Goal: Task Accomplishment & Management: Complete application form

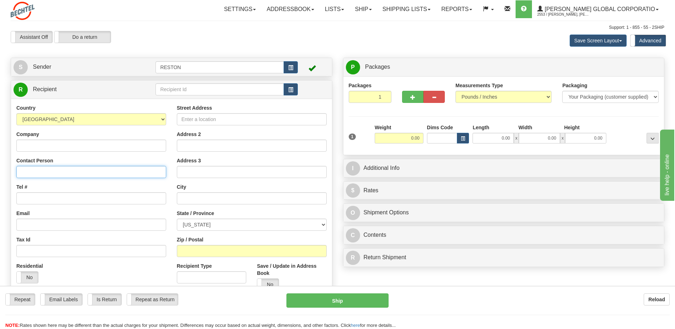
click at [49, 174] on input "Contact Person" at bounding box center [91, 172] width 150 height 12
paste input "Emmanuel Adedugbe"
type input "Emmanuel Adedugbe"
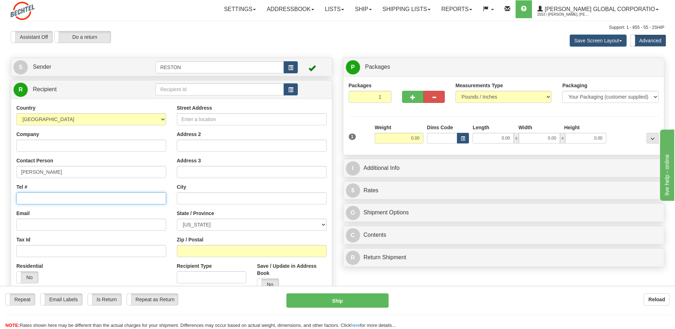
click at [44, 195] on input "Tel #" at bounding box center [91, 198] width 150 height 12
click at [212, 120] on input "Street Address" at bounding box center [252, 119] width 150 height 12
paste input "3250 Legion Lane"
type input "3250 Legion Lane"
click at [217, 197] on input "text" at bounding box center [252, 198] width 150 height 12
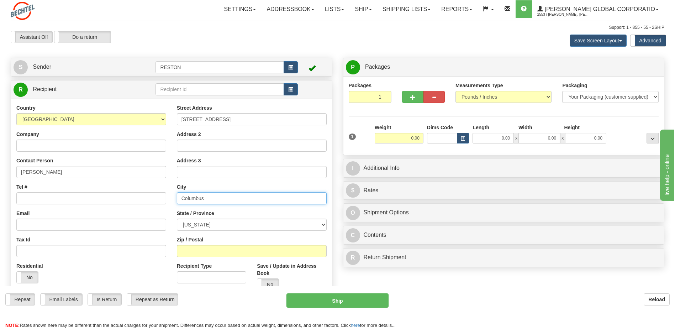
type input "Columbus"
select select "OH"
type input "43232"
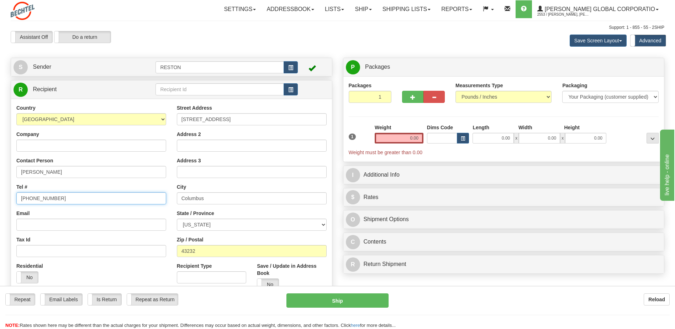
type input "513-461-5445"
click at [45, 225] on input "Email" at bounding box center [91, 224] width 150 height 12
click at [53, 221] on input "Email" at bounding box center [91, 224] width 150 height 12
paste input "adedugbee@gmail.com"
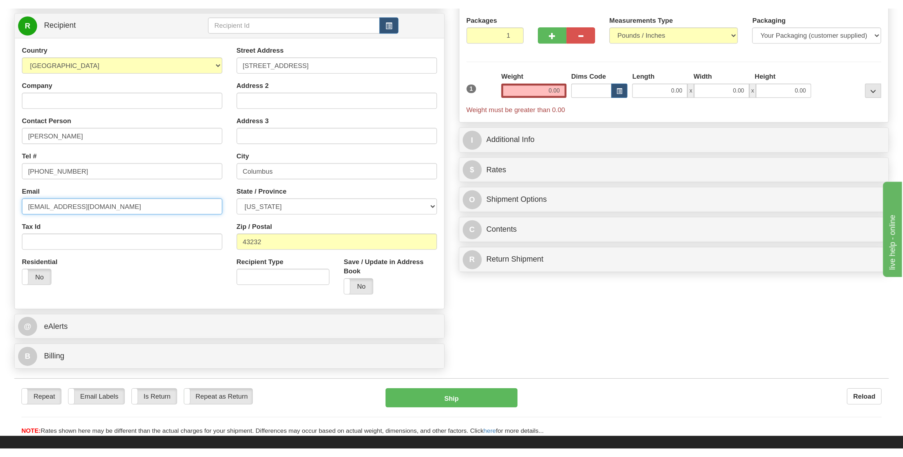
scroll to position [107, 0]
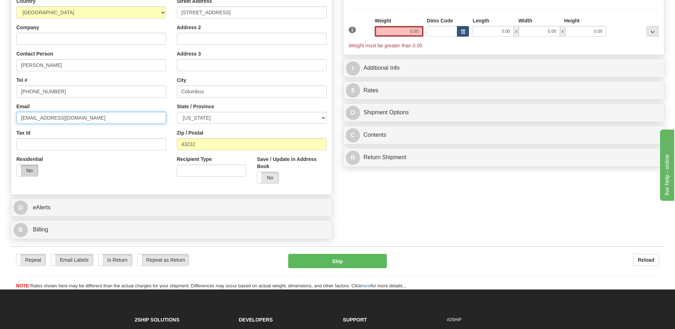
type input "adedugbee@gmail.com"
click at [27, 168] on label "No" at bounding box center [27, 170] width 21 height 11
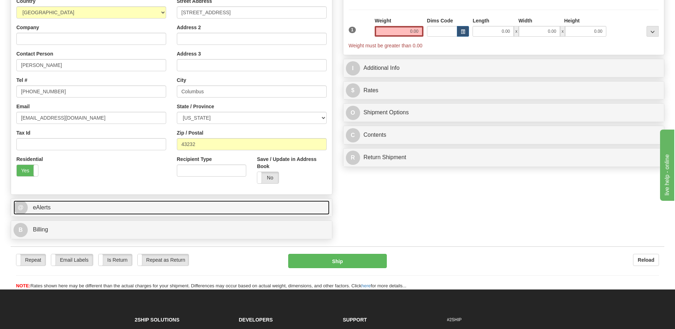
click at [115, 212] on link "@ eAlerts" at bounding box center [172, 207] width 316 height 15
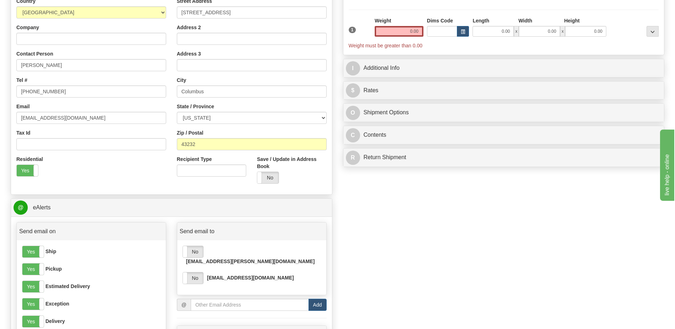
click at [194, 257] on label "No" at bounding box center [193, 251] width 20 height 11
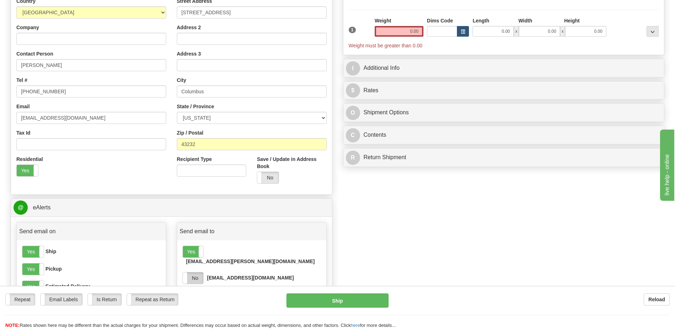
click at [192, 273] on label "No" at bounding box center [193, 277] width 20 height 11
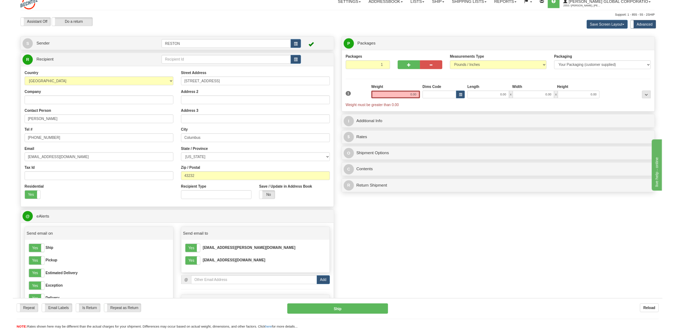
scroll to position [0, 0]
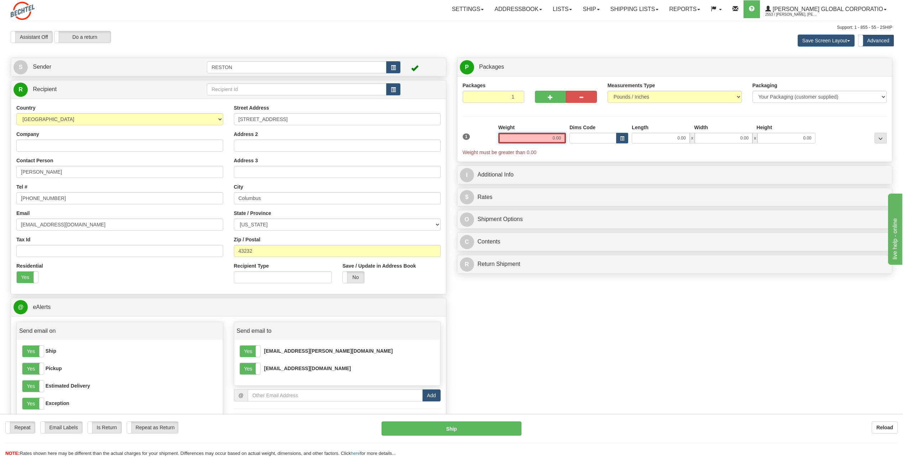
drag, startPoint x: 539, startPoint y: 136, endPoint x: 627, endPoint y: 112, distance: 90.7
click at [621, 127] on div "1 Weight 0.00 Dims Code 0.00" at bounding box center [675, 140] width 428 height 32
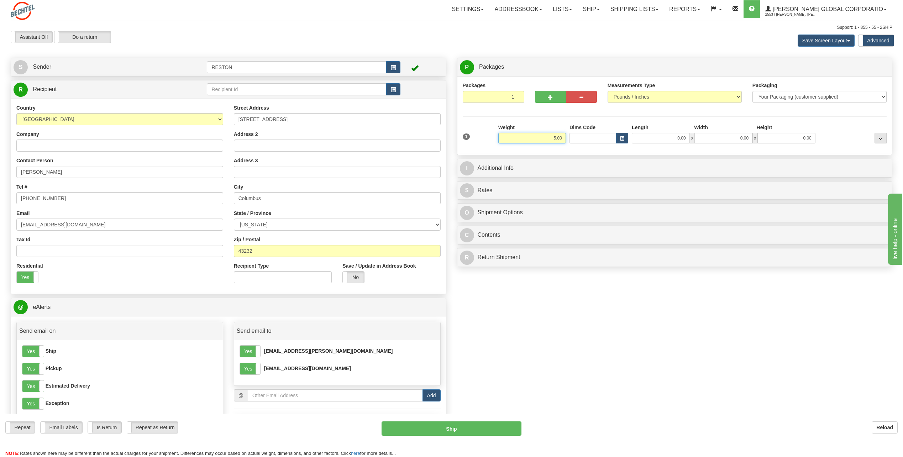
type input "5.00"
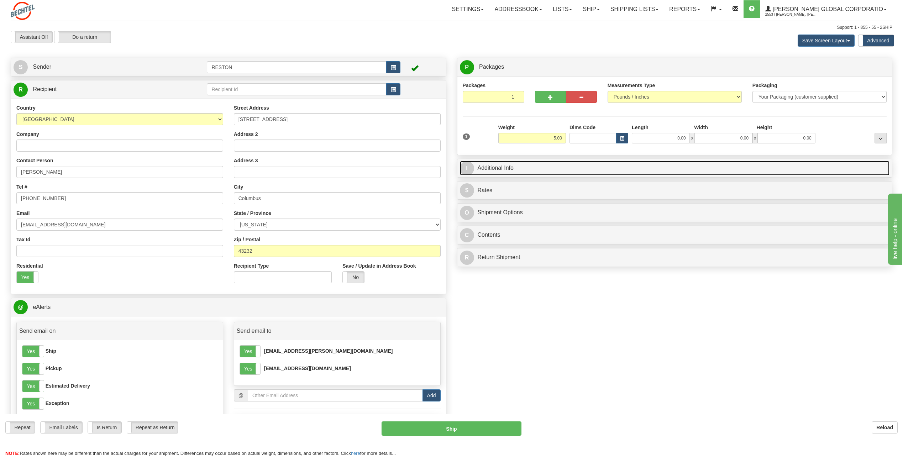
click at [553, 171] on link "I Additional Info" at bounding box center [675, 168] width 430 height 15
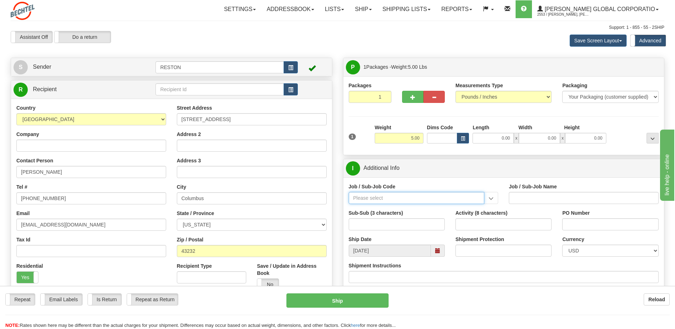
click at [413, 199] on input "Job / Sub-Job Code" at bounding box center [417, 198] width 136 height 12
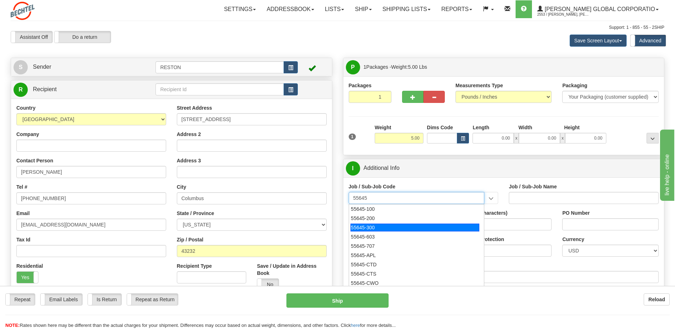
click at [367, 228] on div "55645-300" at bounding box center [414, 227] width 129 height 8
type input "55645-300"
type input "CORPORATE CONSTRUCTION SRVCS - PRODUCTIVITY"
type input "55645-300"
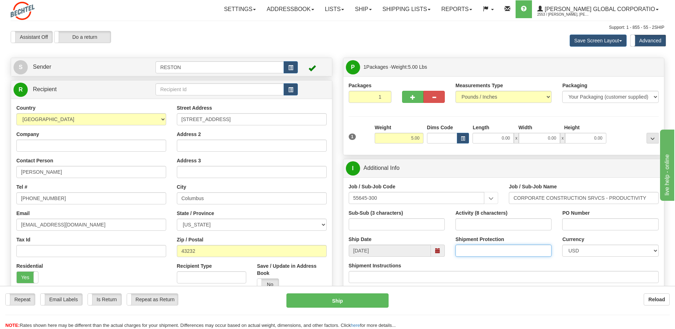
drag, startPoint x: 487, startPoint y: 253, endPoint x: 537, endPoint y: 244, distance: 50.7
click at [487, 253] on input "Shipment Protection" at bounding box center [503, 250] width 96 height 12
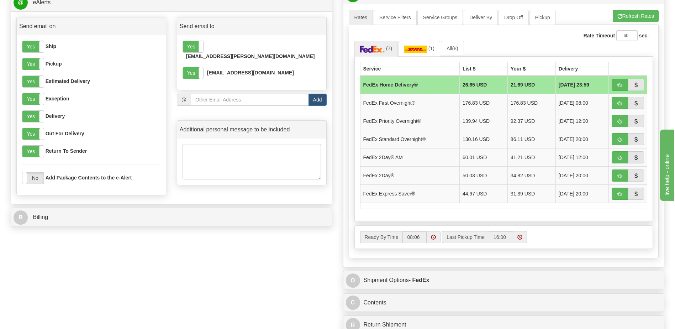
scroll to position [427, 0]
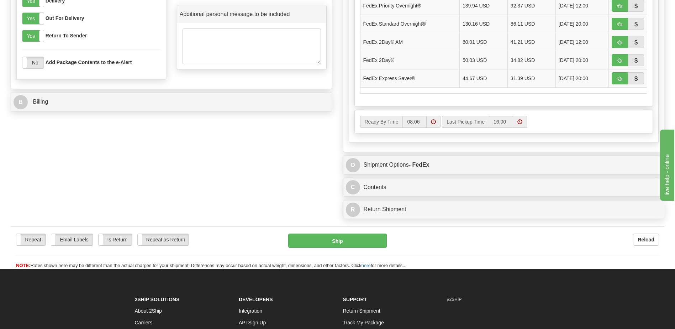
type input "750.00"
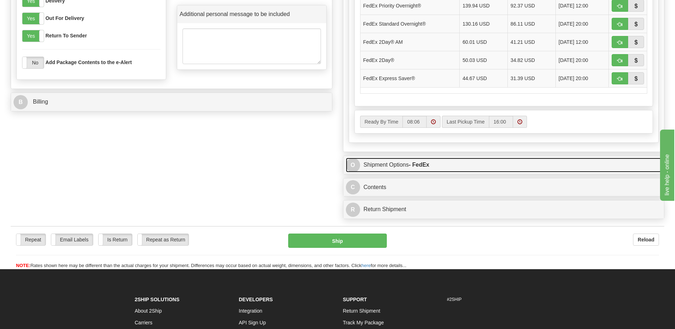
click at [462, 169] on link "O Shipment Options - FedEx" at bounding box center [504, 165] width 316 height 15
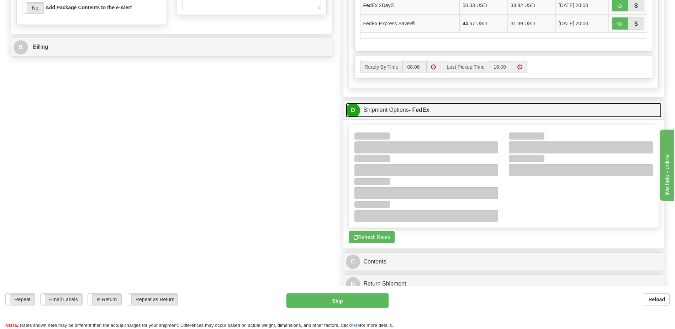
scroll to position [498, 0]
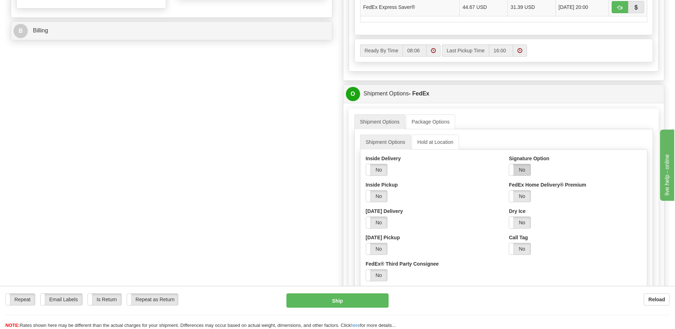
click at [518, 170] on label "No" at bounding box center [519, 169] width 21 height 11
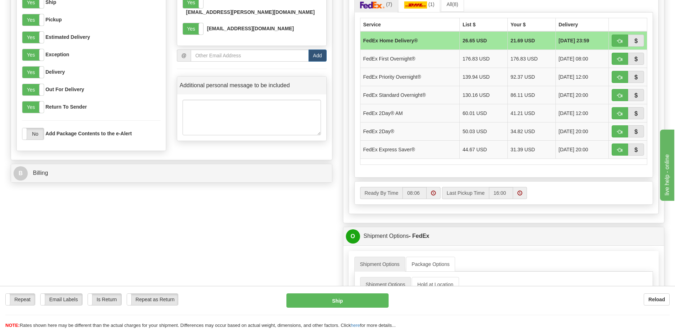
scroll to position [320, 0]
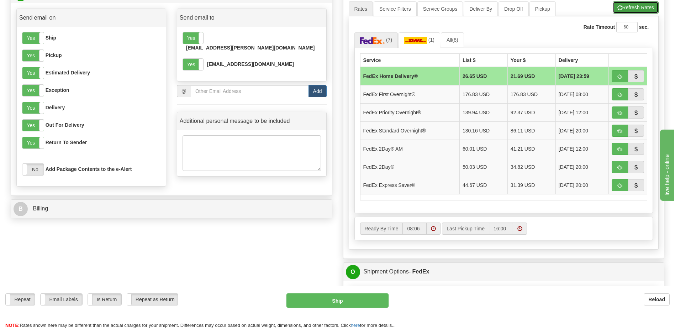
click at [652, 6] on button "Refresh Rates" at bounding box center [636, 7] width 46 height 12
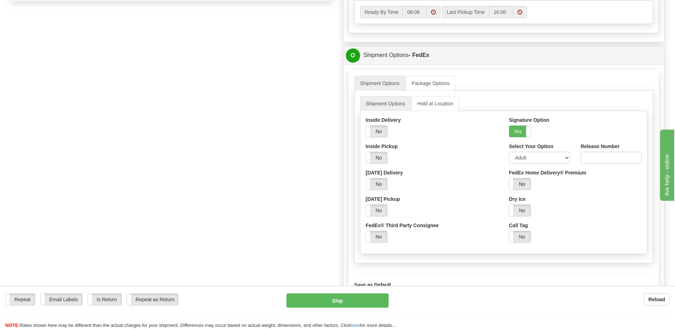
scroll to position [569, 0]
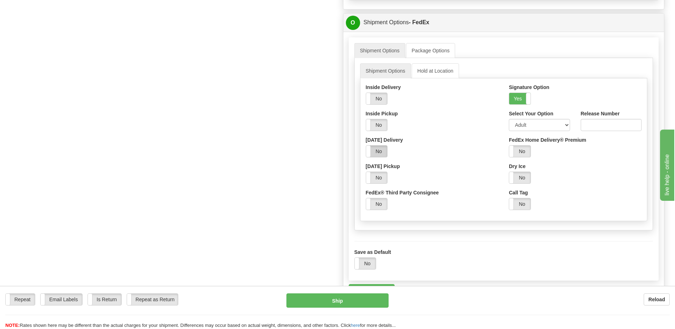
click at [379, 152] on label "No" at bounding box center [376, 151] width 21 height 11
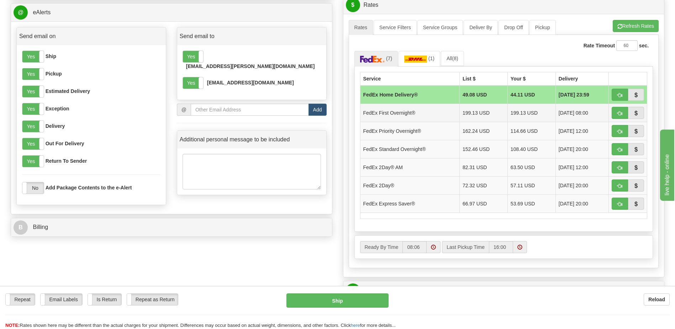
scroll to position [320, 0]
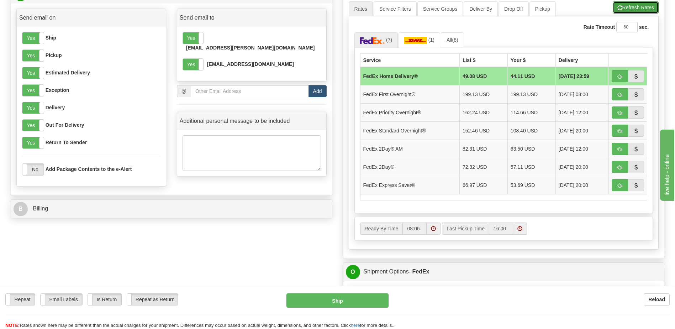
click at [633, 10] on button "Refresh Rates" at bounding box center [636, 7] width 46 height 12
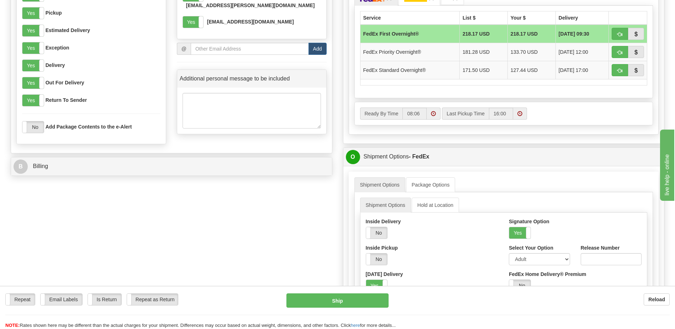
scroll to position [463, 0]
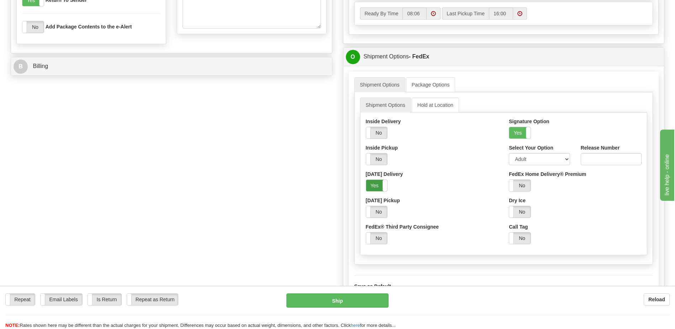
click at [377, 186] on label "Yes" at bounding box center [376, 185] width 21 height 11
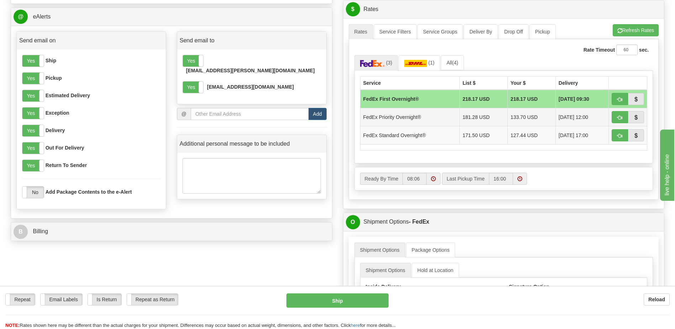
scroll to position [285, 0]
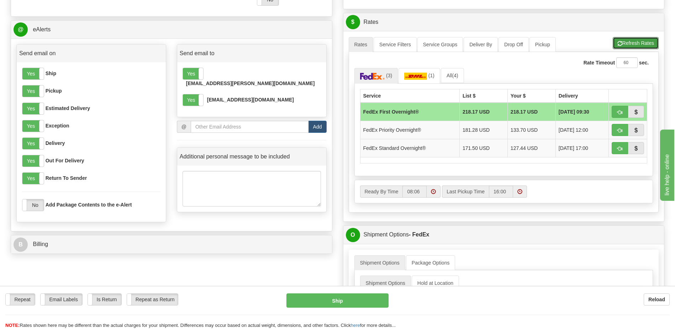
click at [637, 43] on button "Refresh Rates" at bounding box center [636, 43] width 46 height 12
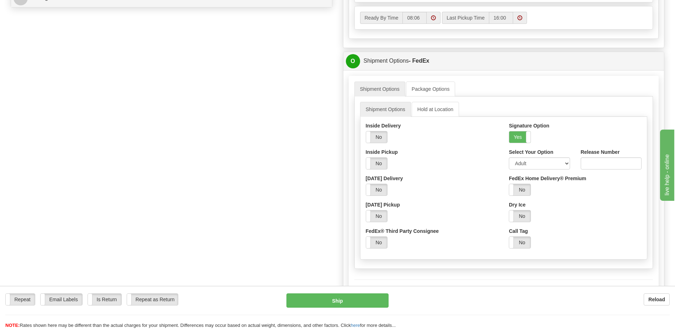
scroll to position [534, 0]
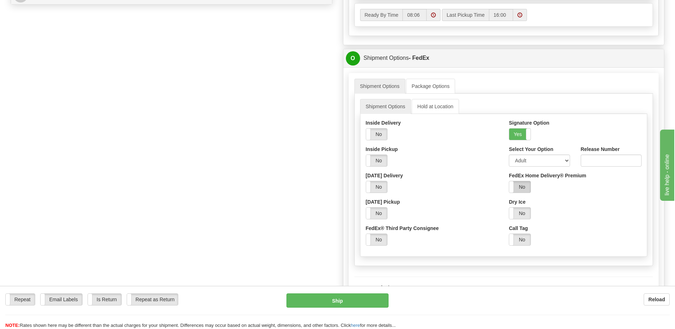
click at [522, 187] on label "No" at bounding box center [519, 186] width 21 height 11
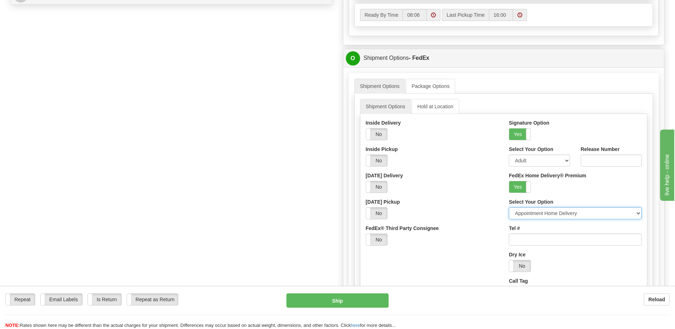
click at [574, 216] on select "Appointment Home Delivery Evening Home Delivery Date Certain Home Delivery" at bounding box center [575, 213] width 133 height 12
click at [489, 201] on div "Saturday Pickup Yes No" at bounding box center [432, 208] width 133 height 21
click at [596, 213] on select "Appointment Home Delivery Evening Home Delivery Date Certain Home Delivery" at bounding box center [575, 213] width 133 height 12
click at [519, 183] on label "Yes" at bounding box center [519, 186] width 21 height 11
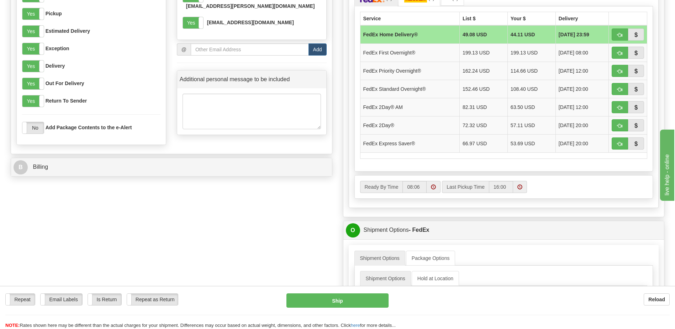
scroll to position [320, 0]
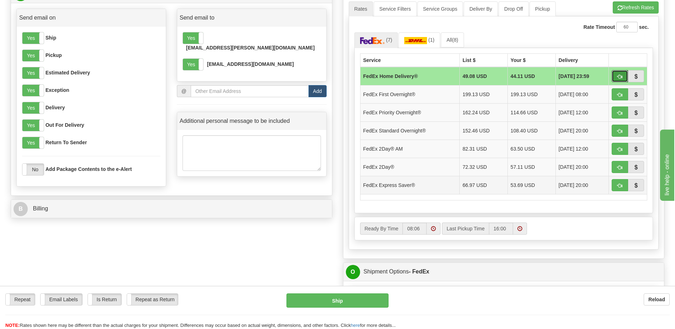
drag, startPoint x: 621, startPoint y: 76, endPoint x: 556, endPoint y: 198, distance: 138.1
click at [552, 185] on tbody "FedEx Home Delivery® 49.08 USD 44.11 USD 10/05/2025 23:59 FedEx First Overnight…" at bounding box center [503, 130] width 287 height 127
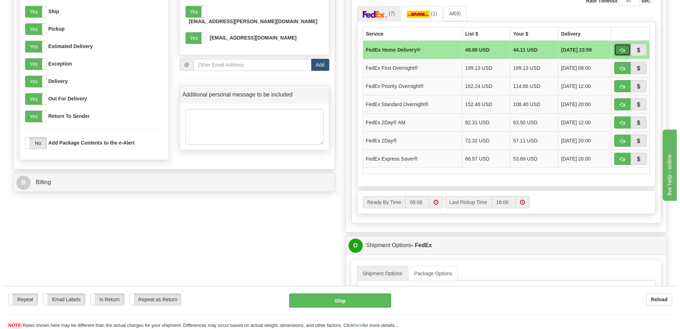
scroll to position [427, 0]
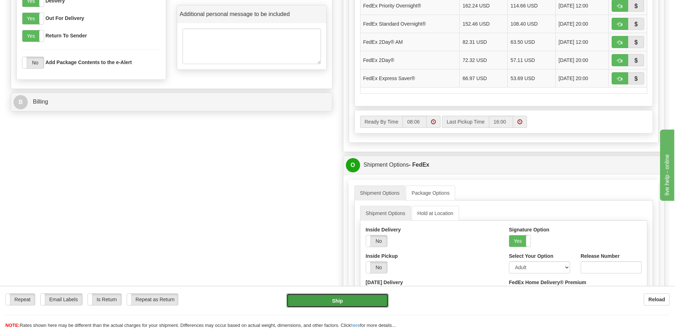
click at [356, 302] on button "Ship" at bounding box center [337, 300] width 102 height 14
type input "90"
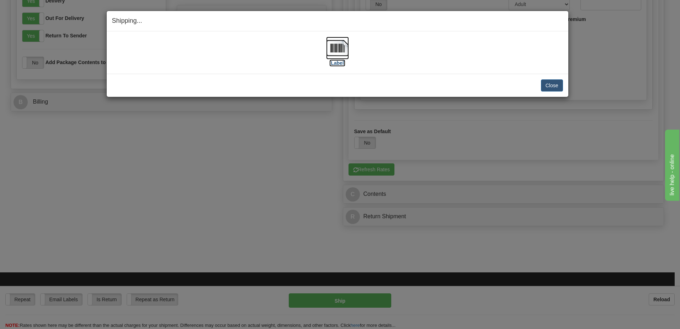
click at [335, 48] on img at bounding box center [337, 48] width 23 height 23
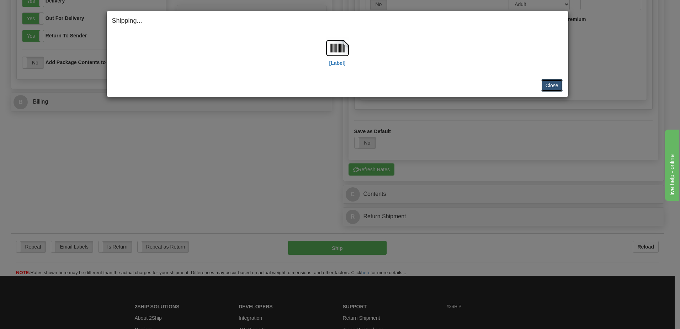
drag, startPoint x: 557, startPoint y: 88, endPoint x: 569, endPoint y: 78, distance: 15.7
click at [558, 87] on button "Close" at bounding box center [552, 85] width 22 height 12
